Goal: Entertainment & Leisure: Consume media (video, audio)

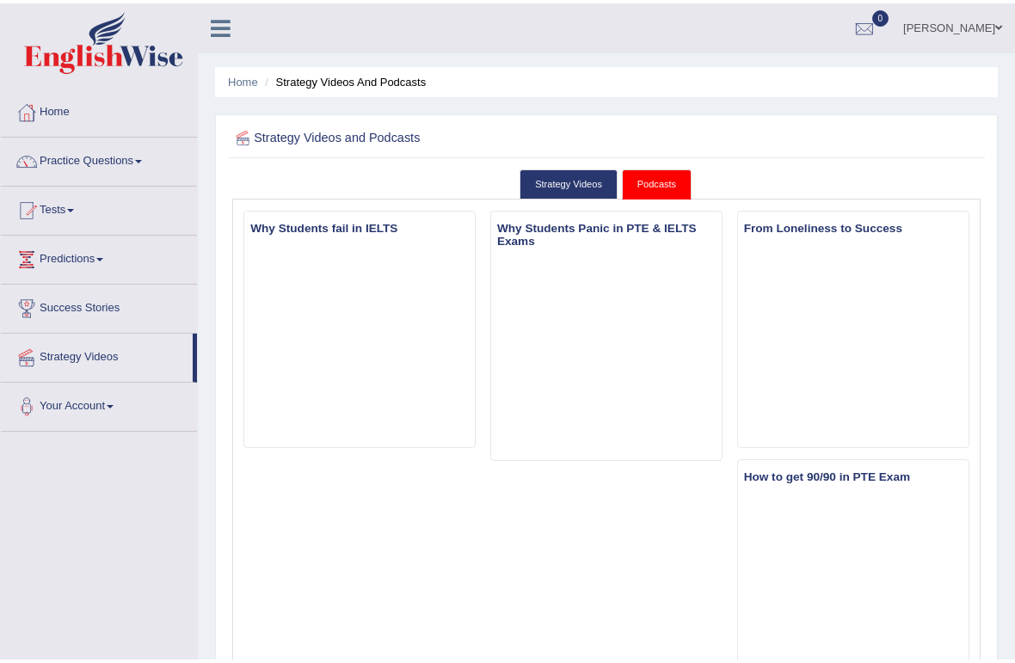
scroll to position [1308, 0]
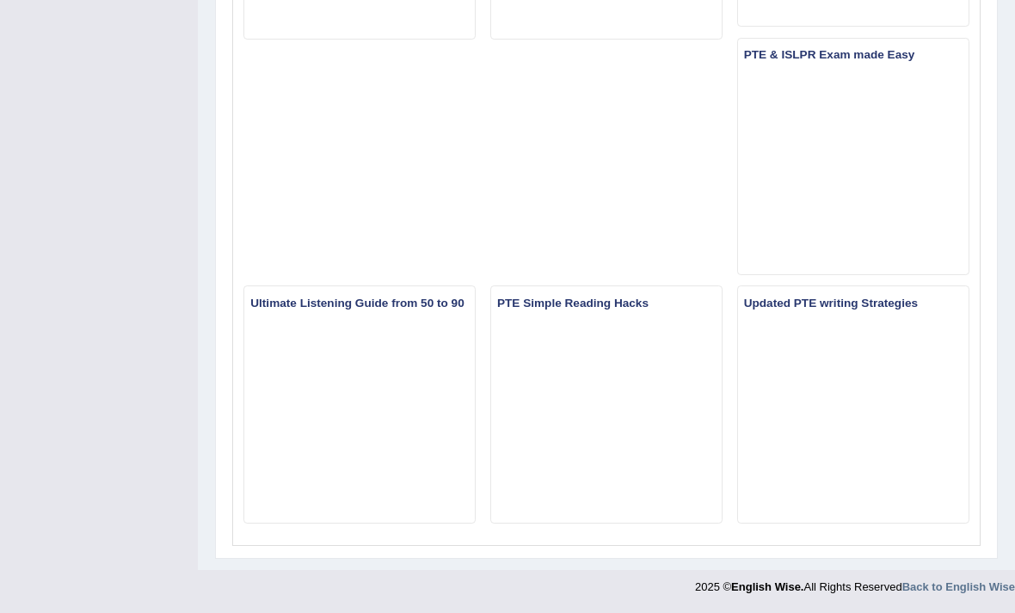
click at [722, 294] on h3 "PTE Simple Reading Hacks" at bounding box center [606, 304] width 230 height 20
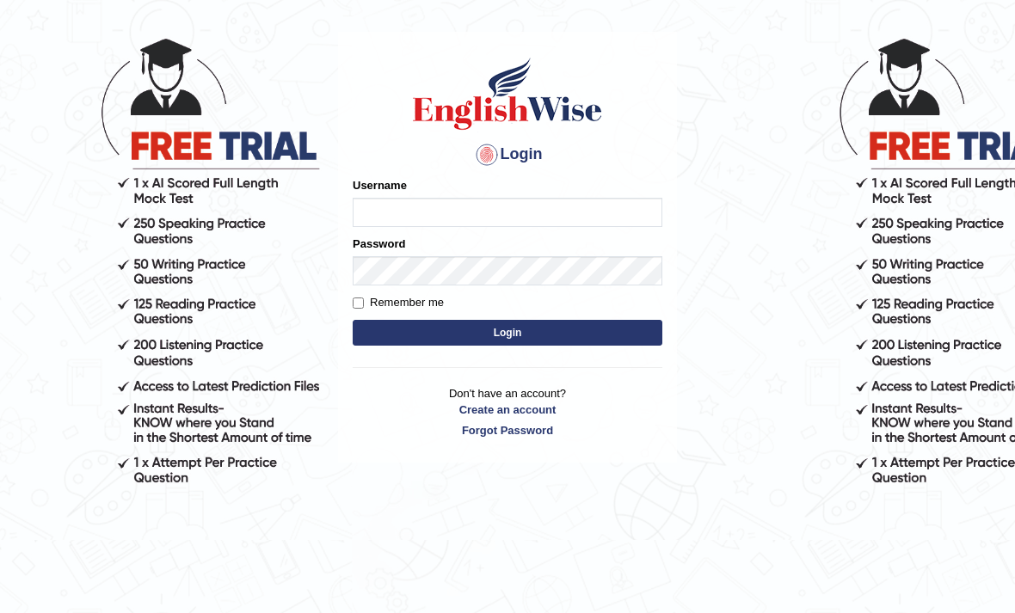
scroll to position [72, 0]
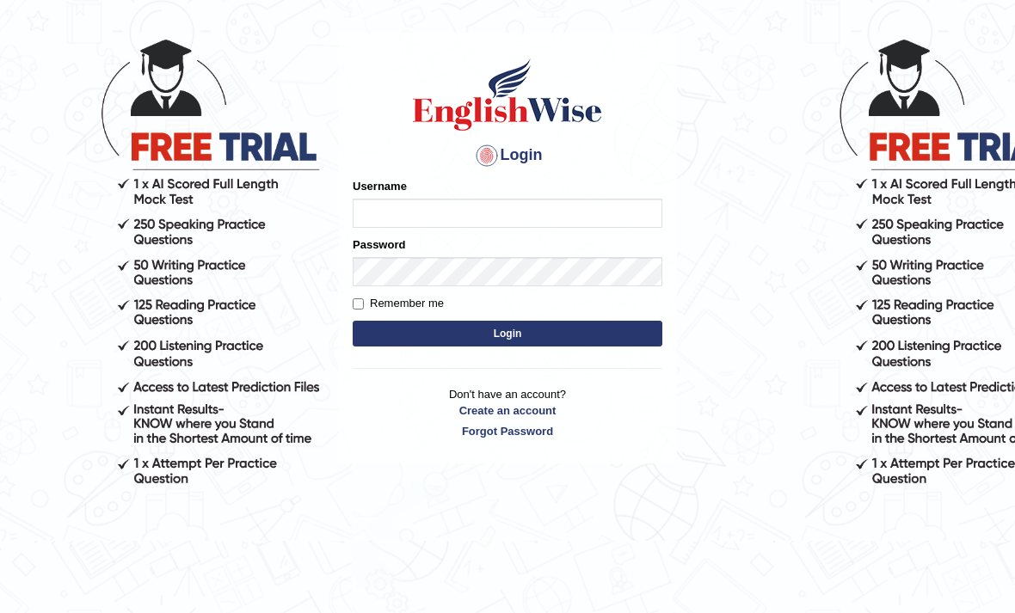
click at [581, 218] on input "Username" at bounding box center [508, 213] width 310 height 29
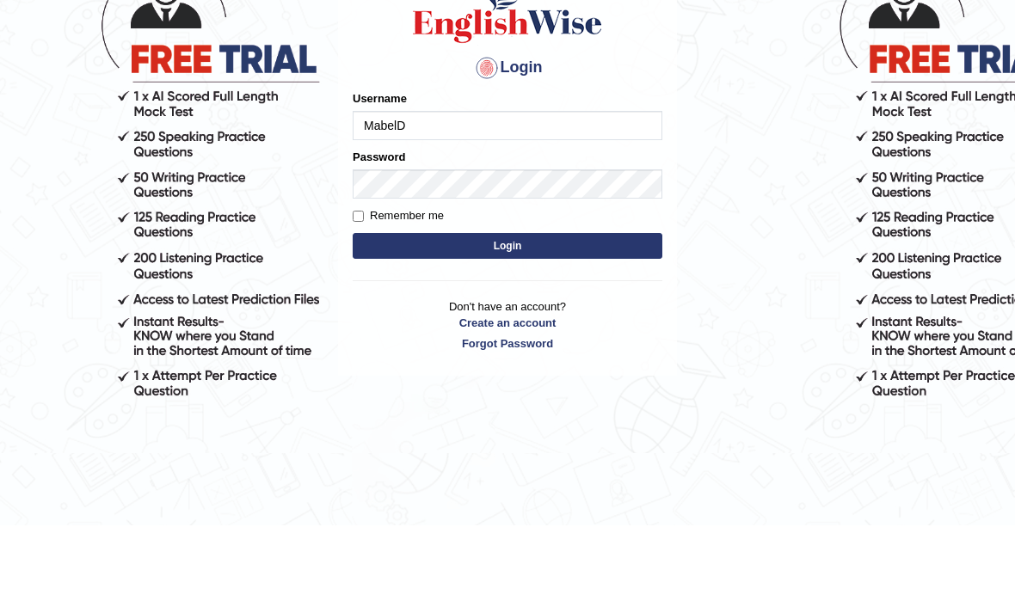
type input "MabelD"
click at [622, 321] on button "Login" at bounding box center [508, 334] width 310 height 26
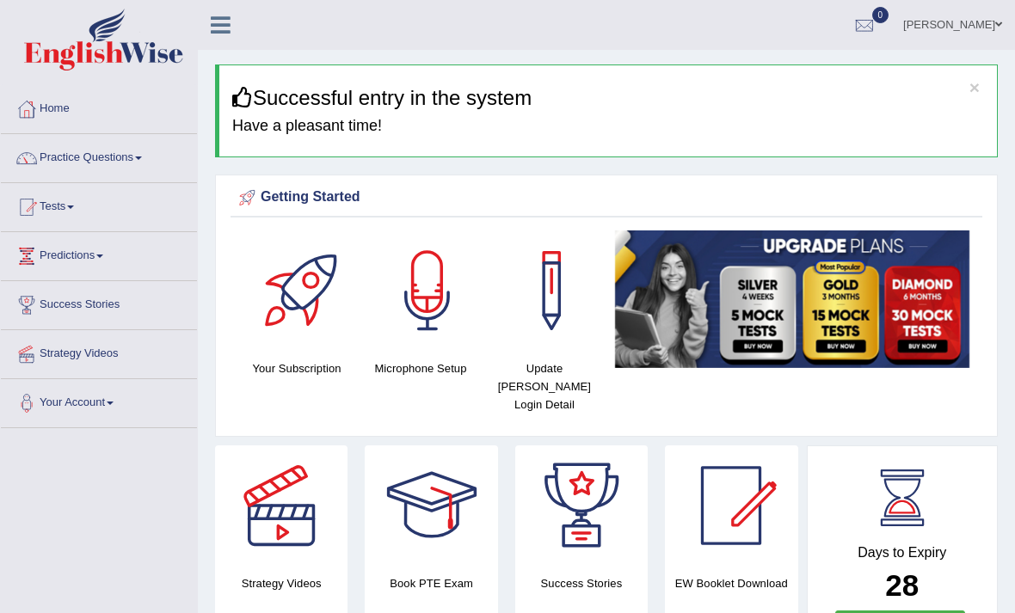
click at [297, 502] on div at bounding box center [281, 505] width 120 height 120
